Goal: Task Accomplishment & Management: Use online tool/utility

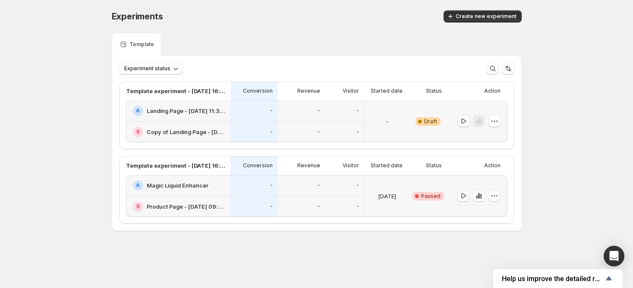
click at [174, 107] on h2 "Landing Page - [DATE] 11:32:43" at bounding box center [186, 111] width 78 height 9
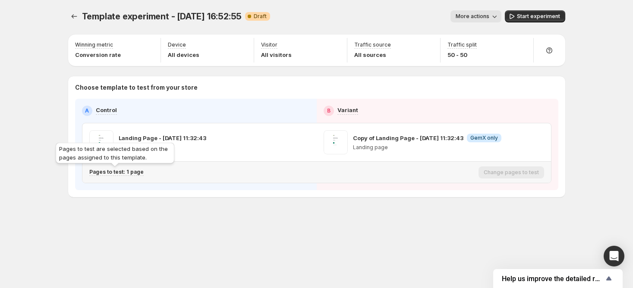
click at [135, 173] on p "Pages to test: 1 page" at bounding box center [116, 172] width 54 height 7
